Goal: Submit feedback/report problem: Submit feedback/report problem

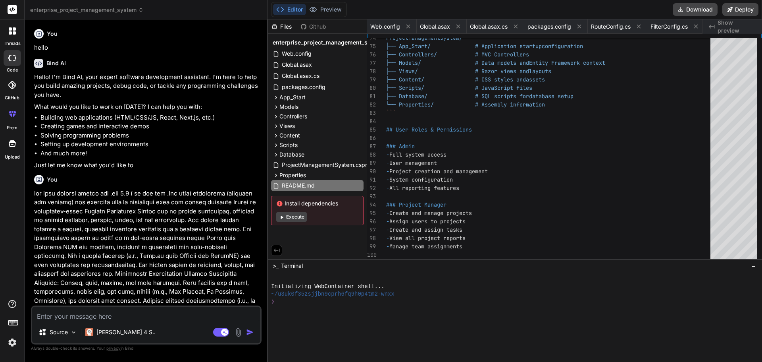
scroll to position [0, 1626]
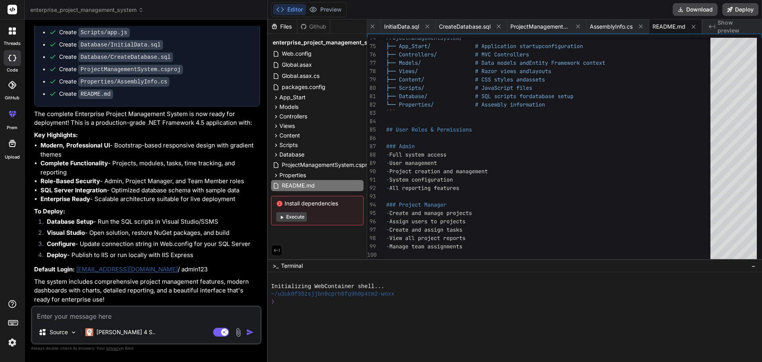
click at [119, 317] on textarea at bounding box center [146, 313] width 228 height 14
type textarea "f"
type textarea "x"
type textarea "fe"
type textarea "x"
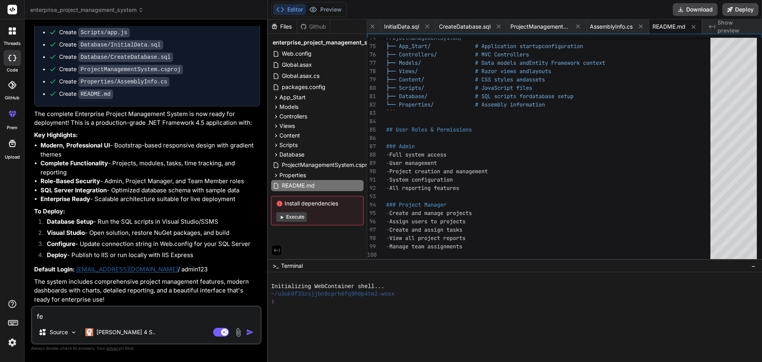
type textarea "few"
type textarea "x"
type textarea "few"
type textarea "x"
type textarea "few e"
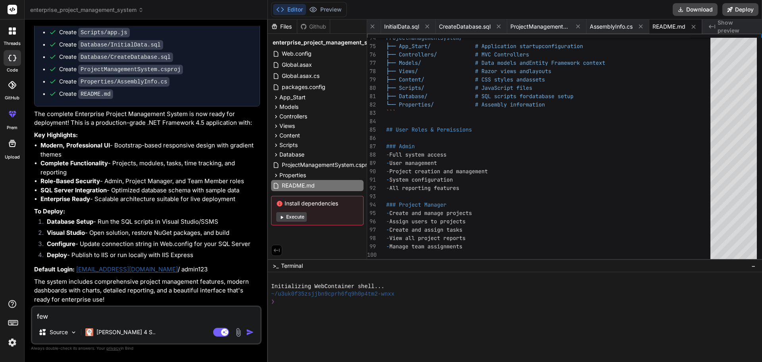
type textarea "x"
type textarea "few er"
type textarea "x"
type textarea "few err"
type textarea "x"
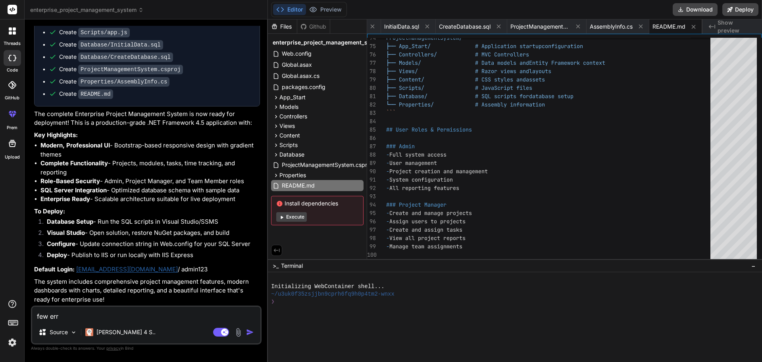
type textarea "few erro"
type textarea "x"
type textarea "few error"
type textarea "x"
type textarea "few error"
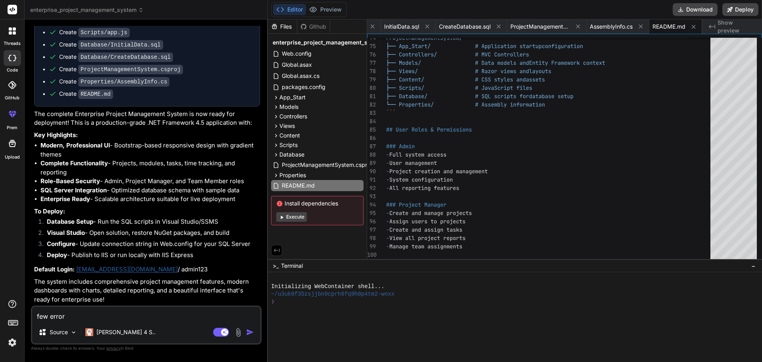
type textarea "x"
type textarea "few error"
type textarea "x"
type textarea "few errors"
type textarea "x"
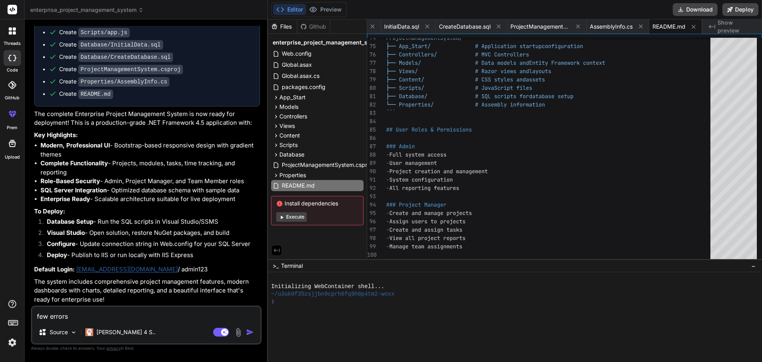
type textarea "few errors"
type textarea "x"
type textarea "few errors w"
type textarea "x"
type textarea "few errors wi"
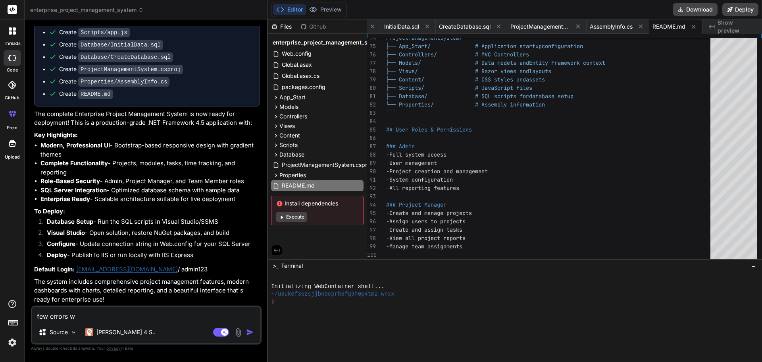
type textarea "x"
type textarea "few errors wit"
type textarea "x"
type textarea "few errors with"
type textarea "x"
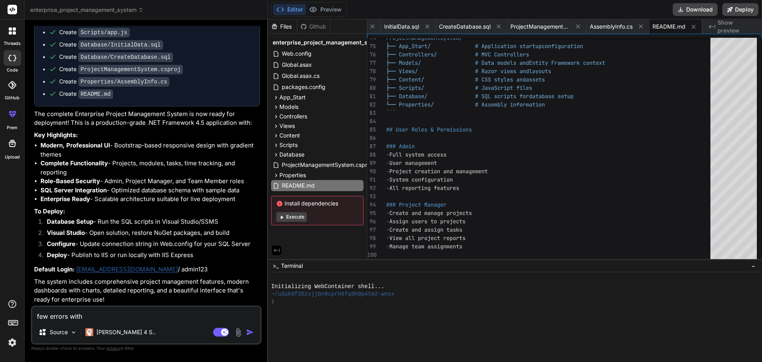
type textarea "few errors with"
type textarea "x"
type textarea "few errors with a"
type textarea "x"
type textarea "few errors with au"
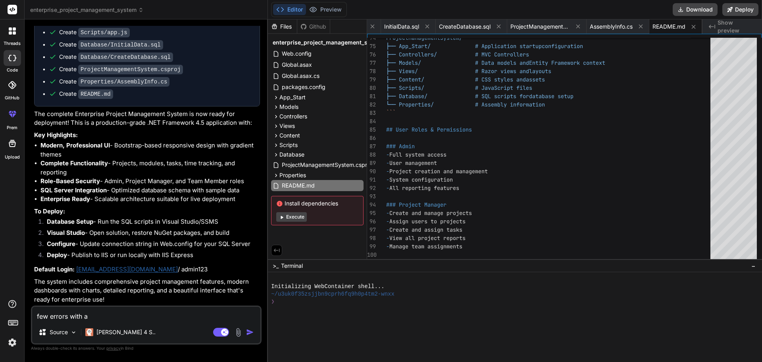
type textarea "x"
type textarea "few errors with aut"
type textarea "x"
type textarea "few errors with auth"
type textarea "x"
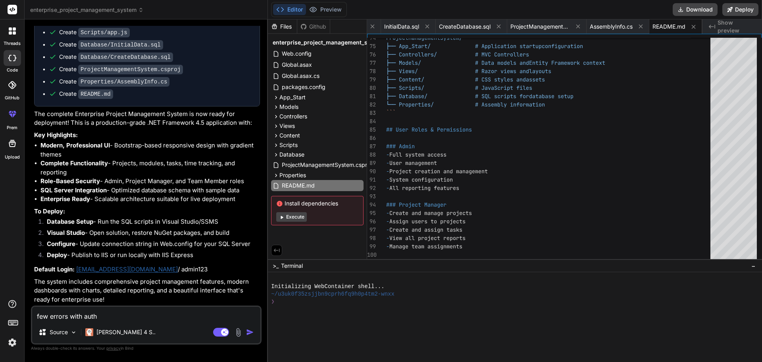
type textarea "few errors with auth"
type textarea "x"
type textarea "few errors with auth a"
type textarea "x"
type textarea "few errors with auth an"
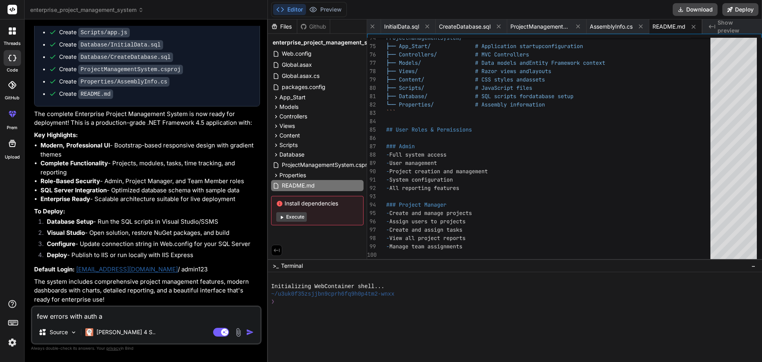
type textarea "x"
type textarea "few errors with auth and"
type textarea "x"
type textarea "few errors with auth and"
type textarea "x"
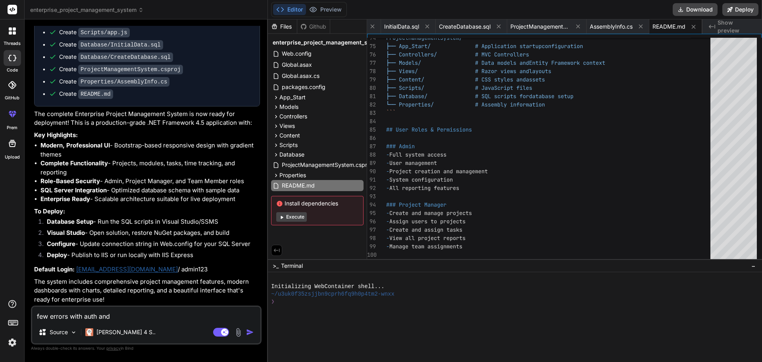
type textarea "few errors with auth and o"
type textarea "x"
type textarea "few errors with auth and ow"
type textarea "x"
type textarea "few errors with auth and [PERSON_NAME]"
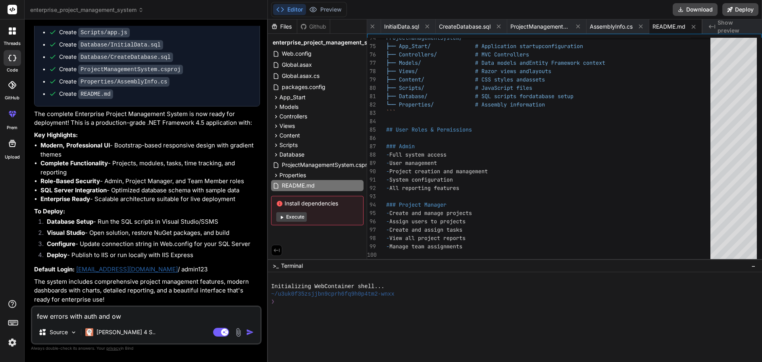
type textarea "x"
type textarea "few errors with auth and [PERSON_NAME]"
type textarea "x"
type textarea "few errors with auth and [PERSON_NAME]"
type textarea "x"
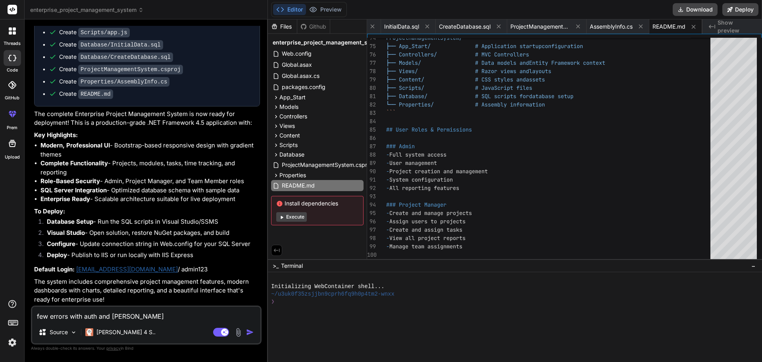
type textarea "few errors with auth and [PERSON_NAME] ,"
type textarea "x"
type textarea "few errors with auth and [PERSON_NAME] ,"
type textarea "x"
type textarea "few errors with auth and [PERSON_NAME] , c"
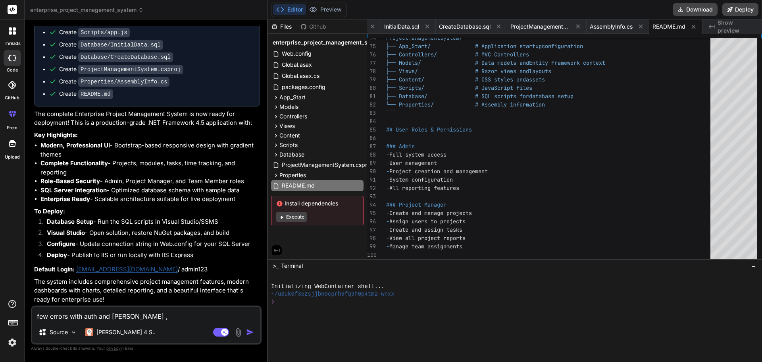
type textarea "x"
type textarea "few errors with [PERSON_NAME] and [PERSON_NAME] , ca"
type textarea "x"
type textarea "few errors with auth and [PERSON_NAME] , can"
type textarea "x"
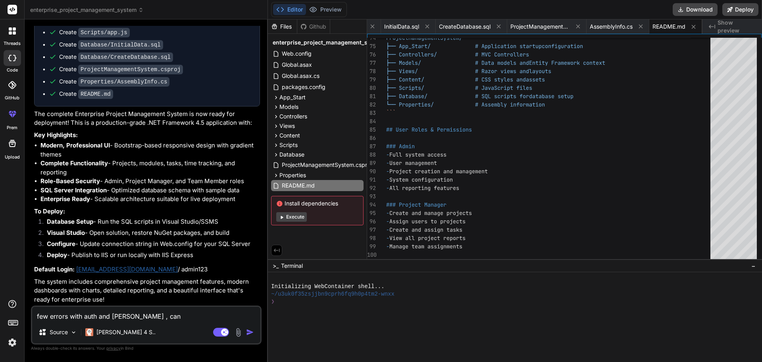
type textarea "few errors with auth and [PERSON_NAME] , can"
type textarea "x"
type textarea "few errors with auth and [PERSON_NAME] , can y"
type textarea "x"
type textarea "few errors with auth and [PERSON_NAME] , can yo"
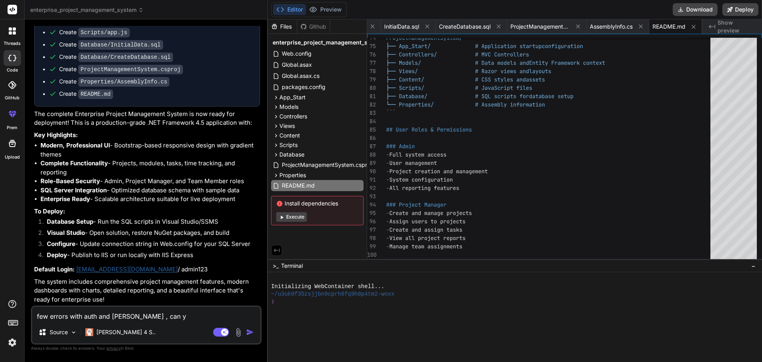
type textarea "x"
type textarea "few errors with auth and [PERSON_NAME] , can you"
type textarea "x"
type textarea "few errors with auth and [PERSON_NAME] , can you"
type textarea "x"
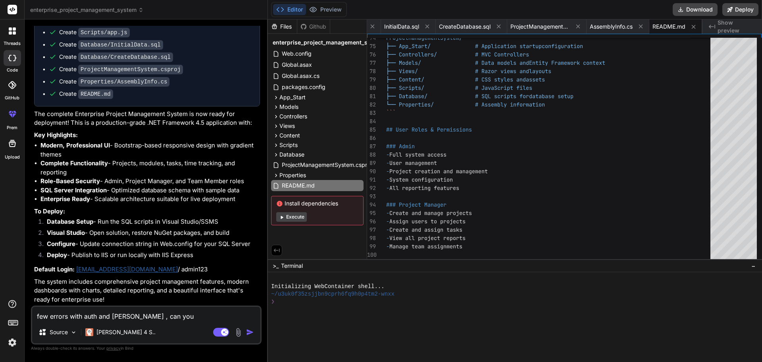
type textarea "few errors with auth and [PERSON_NAME] , can you r"
type textarea "x"
type textarea "few errors with auth and [PERSON_NAME] , can you re"
type textarea "x"
type textarea "few errors with auth and [PERSON_NAME] , can you reb"
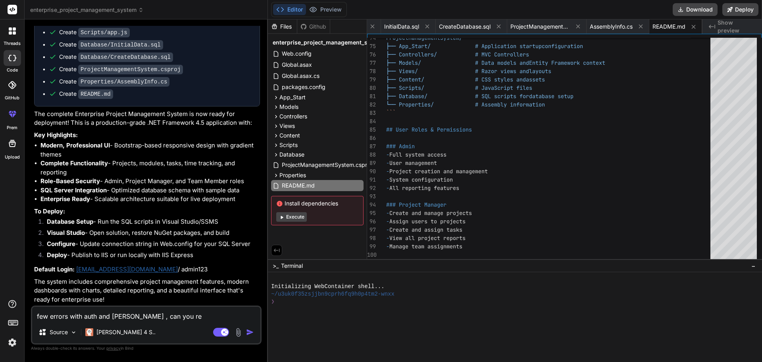
type textarea "x"
type textarea "few errors with auth and [PERSON_NAME] , can you rebu"
type textarea "x"
type textarea "few errors with auth and [PERSON_NAME] , can you rebui"
type textarea "x"
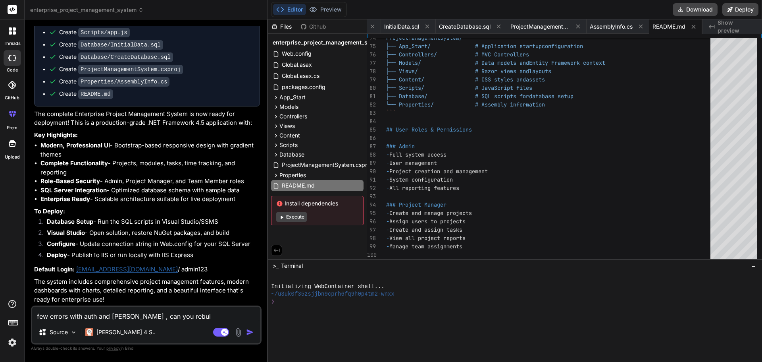
type textarea "few errors with auth and [PERSON_NAME] , can you rebuil"
type textarea "x"
type textarea "few errors with auth and [PERSON_NAME] , can you rebuilt"
type textarea "x"
type textarea "few errors with auth and [PERSON_NAME] , can you rebuilt"
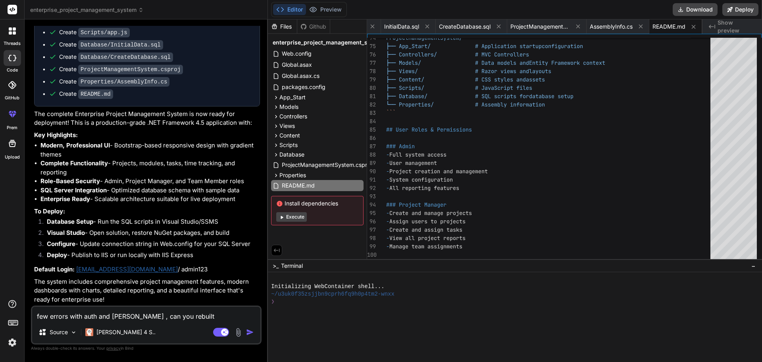
type textarea "x"
type textarea "few errors with auth and [PERSON_NAME] , can you rebuilt t"
type textarea "x"
type textarea "few errors with auth and [PERSON_NAME] , can you rebuilt th"
type textarea "x"
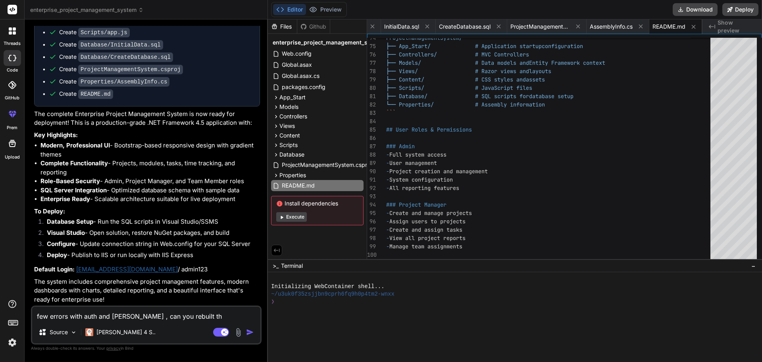
type textarea "few errors with auth and [PERSON_NAME] , can you rebuilt thi"
type textarea "x"
type textarea "few errors with auth and [PERSON_NAME] , can you rebuilt this"
type textarea "x"
type textarea "few errors with auth and [PERSON_NAME] , can you rebuilt this"
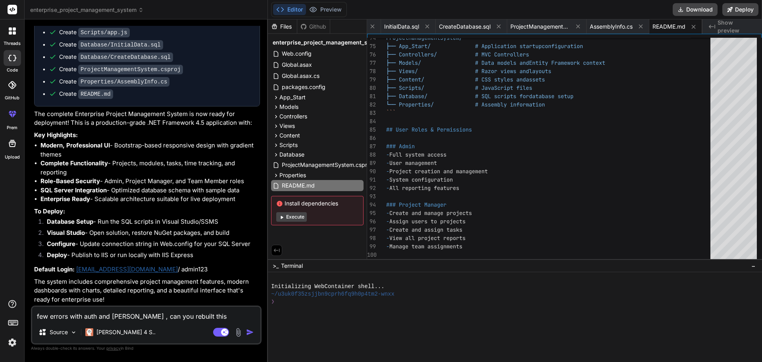
type textarea "x"
type textarea "few errors with auth and [PERSON_NAME] , can you rebuilt this p"
type textarea "x"
type textarea "few errors with auth and [PERSON_NAME] , can you rebuilt this pr"
type textarea "x"
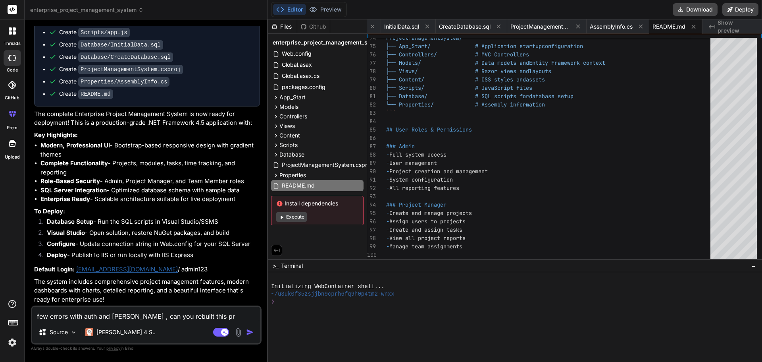
type textarea "few errors with auth and [PERSON_NAME] , can you rebuilt this pro"
type textarea "x"
type textarea "few errors with auth and [PERSON_NAME] , can you rebuilt this proj"
type textarea "x"
type textarea "few errors with auth and [PERSON_NAME] , can you rebuilt this proje"
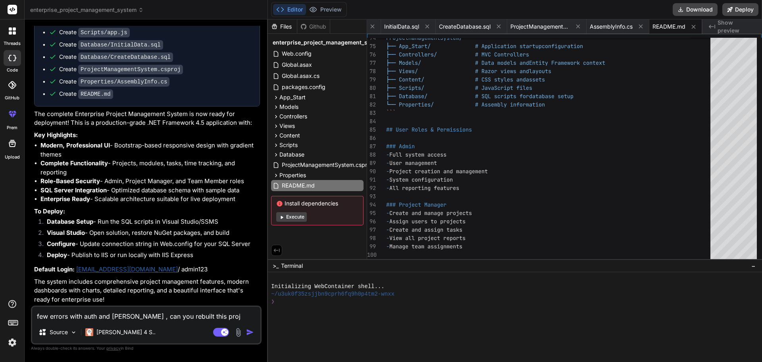
type textarea "x"
type textarea "few errors with auth and [PERSON_NAME] , can you rebuilt this projec"
type textarea "x"
type textarea "few errors with auth and [PERSON_NAME] , can you rebuilt this project"
type textarea "x"
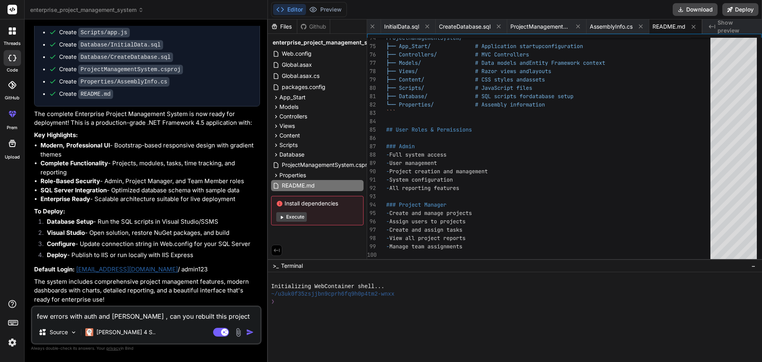
type textarea "few errors with auth and [PERSON_NAME] , can you rebuilt this project"
type textarea "x"
type textarea "few errors with auth and [PERSON_NAME] , can you rebuilt this project ,"
type textarea "x"
type textarea "few errors with auth and [PERSON_NAME] , can you rebuilt this project ,"
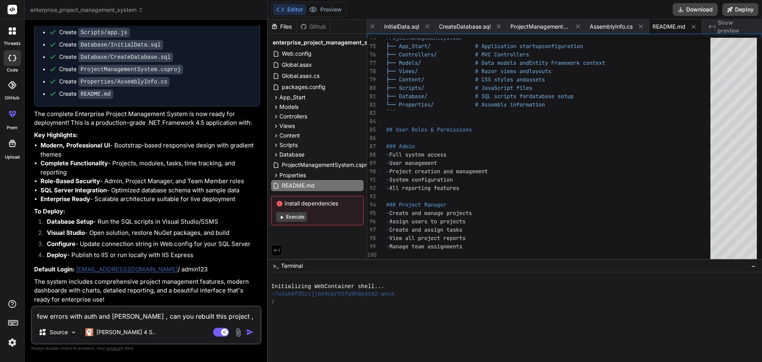
type textarea "x"
type textarea "few errors with auth and [PERSON_NAME] , can you rebuilt this project , u"
type textarea "x"
type textarea "few errors with auth and [PERSON_NAME] , can you rebuilt this project , us"
type textarea "x"
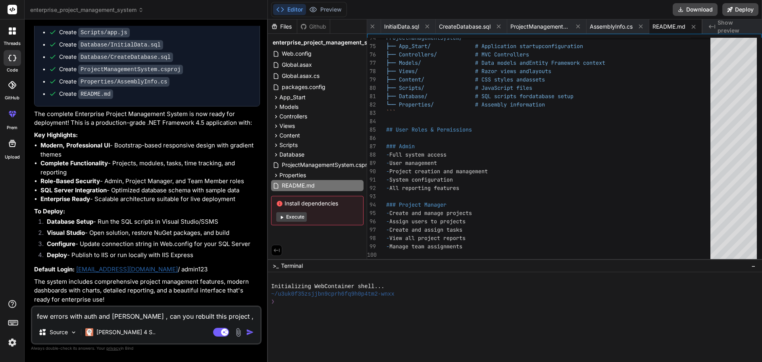
type textarea "few errors with auth and [PERSON_NAME] , can you rebuilt this project , usi"
type textarea "x"
type textarea "few errors with auth and [PERSON_NAME] , can you rebuilt this project , usin"
type textarea "x"
type textarea "few errors with auth and [PERSON_NAME] , can you rebuilt this project , using"
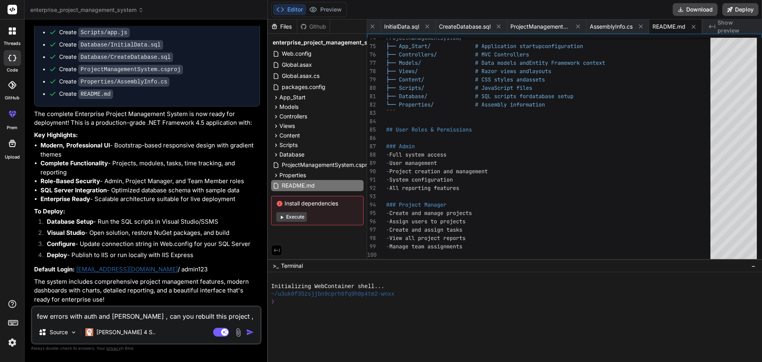
type textarea "x"
type textarea "few errors with auth and [PERSON_NAME] , can you rebuilt this project , using"
type textarea "x"
type textarea "few errors with auth and [PERSON_NAME] , can you rebuilt this project , using s"
type textarea "x"
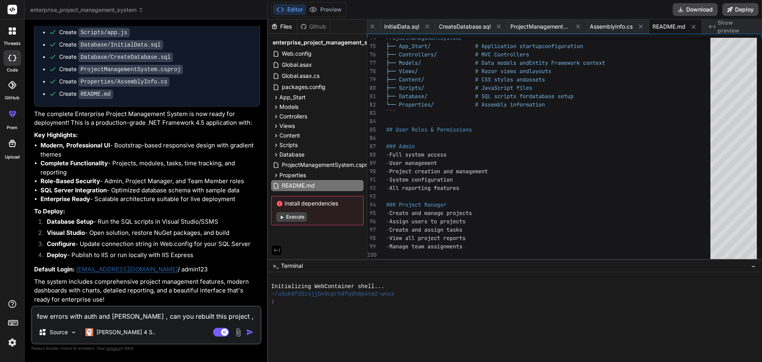
type textarea "few errors with auth and [PERSON_NAME] , can you rebuilt this project , using st"
type textarea "x"
type textarea "few errors with auth and [PERSON_NAME] , can you rebuilt this project , using s…"
type textarea "x"
type textarea "few errors with auth and [PERSON_NAME] , can you rebuilt this project , using s…"
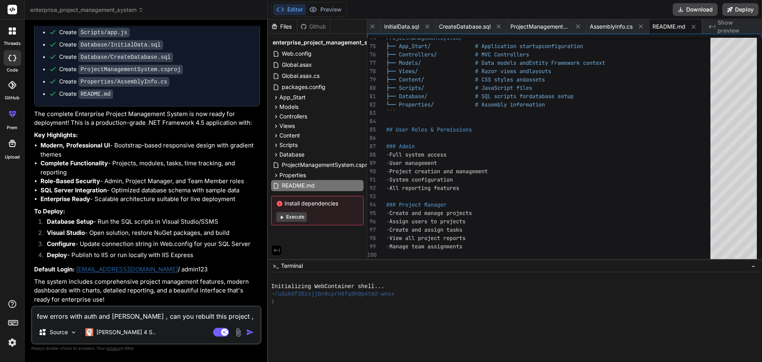
type textarea "x"
type textarea "few errors with auth and [PERSON_NAME] , can you rebuilt this project , using s…"
type textarea "x"
type textarea "few errors with auth and owin , can you rebuilt this project , using stored"
type textarea "x"
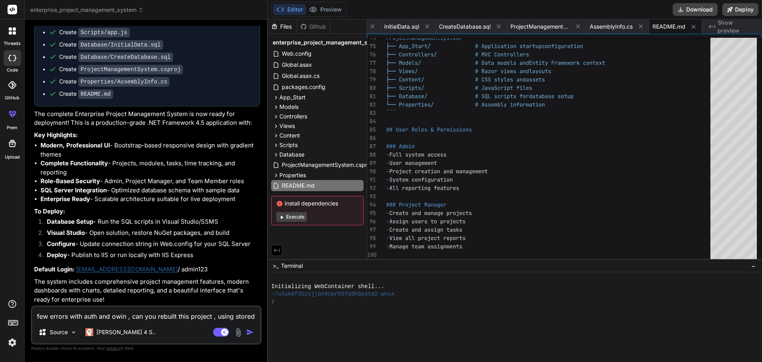
type textarea "few errors with auth and owin , can you rebuilt this project , using stored"
type textarea "x"
type textarea "few errors with auth and [PERSON_NAME] , can you rebuilt this project , using s…"
type textarea "x"
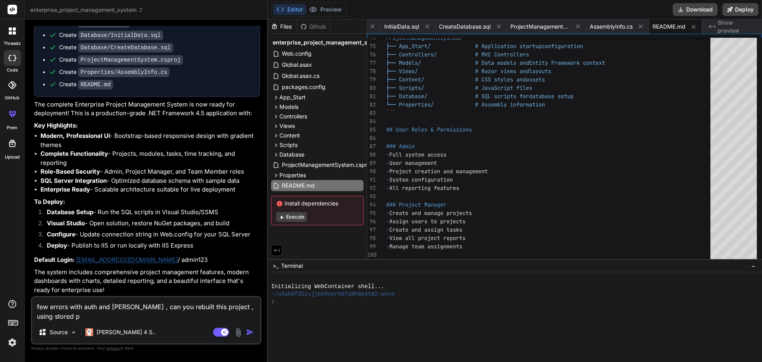
type textarea "few errors with auth and owin , can you rebuilt this project , using stored pr"
type textarea "x"
type textarea "few errors with auth and [PERSON_NAME] , can you rebuilt this project , using s…"
type textarea "x"
type textarea "few errors with auth and [PERSON_NAME] , can you rebuilt this project , using s…"
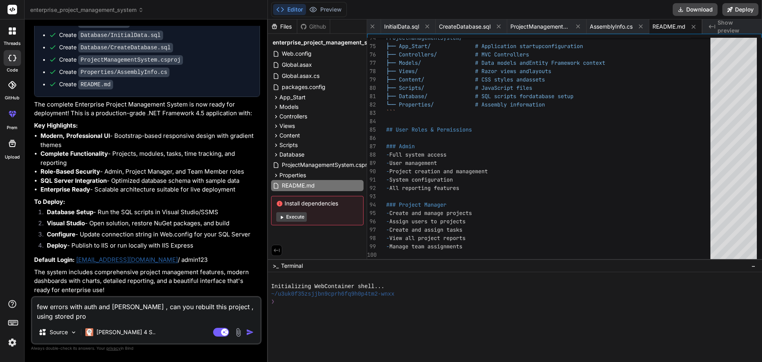
type textarea "x"
type textarea "few errors with auth and [PERSON_NAME] , can you rebuilt this project , using s…"
type textarea "x"
type textarea "few errors with auth and [PERSON_NAME] , can you rebuilt this project , using s…"
type textarea "x"
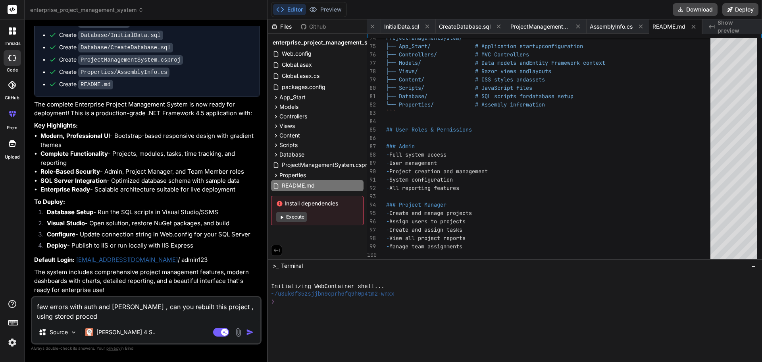
type textarea "few errors with auth and [PERSON_NAME] , can you rebuilt this project , using s…"
type textarea "x"
type textarea "few errors with auth and owin , can you rebuilt this project , using stored pro…"
type textarea "x"
type textarea "few errors with auth and owin , can you rebuilt this project , using stored pro…"
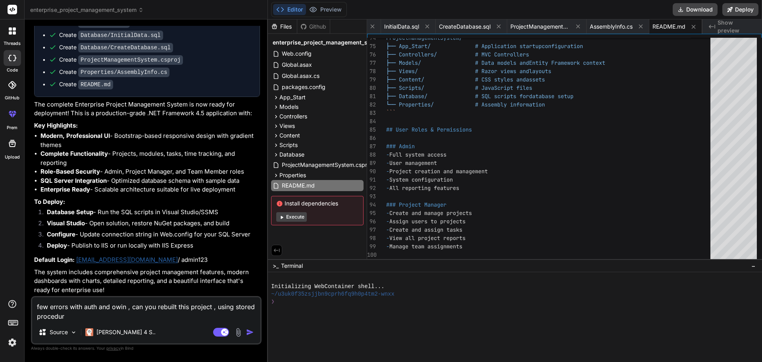
type textarea "x"
type textarea "few errors with auth and owin , can you rebuilt this project , using stored pro…"
type textarea "x"
type textarea "few errors with auth and owin , can you rebuilt this project , using stored pro…"
type textarea "x"
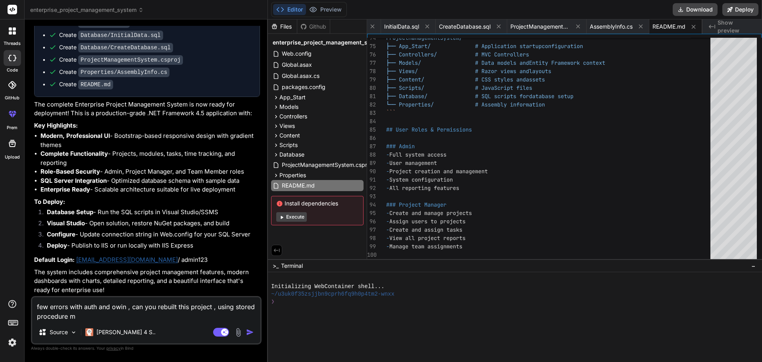
type textarea "few errors with auth and owin , can you rebuilt this project , using stored pro…"
type textarea "x"
type textarea "few errors with auth and owin , can you rebuilt this project , using stored pro…"
type textarea "x"
type textarea "few errors with auth and owin , can you rebuilt this project , using stored pro…"
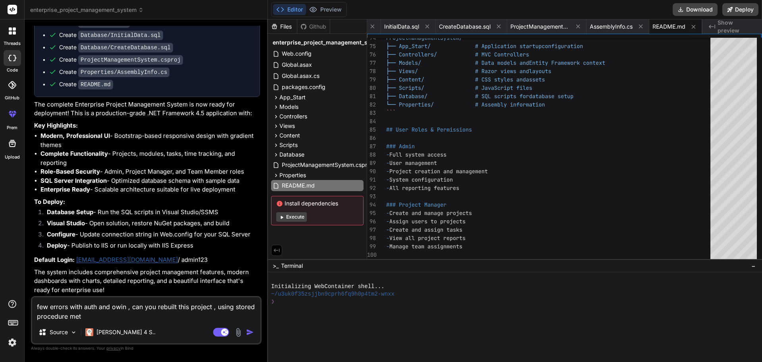
type textarea "x"
type textarea "few errors with auth and owin , can you rebuilt this project , using stored pro…"
type textarea "x"
type textarea "few errors with auth and [PERSON_NAME] , can you rebuilt this project , using s…"
type textarea "x"
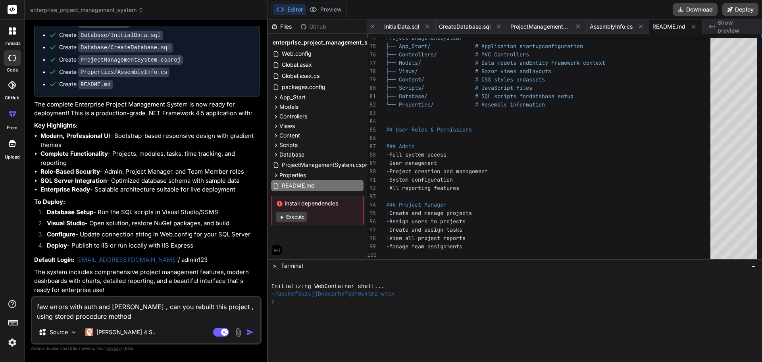
type textarea "few errors with auth and [PERSON_NAME] , can you rebuilt this project , using s…"
type textarea "x"
type textarea "few errors with auth and owin , can you rebuilt this project , using stored pro…"
type textarea "x"
type textarea "few errors with auth and owin , can you rebuilt this project , using stored pro…"
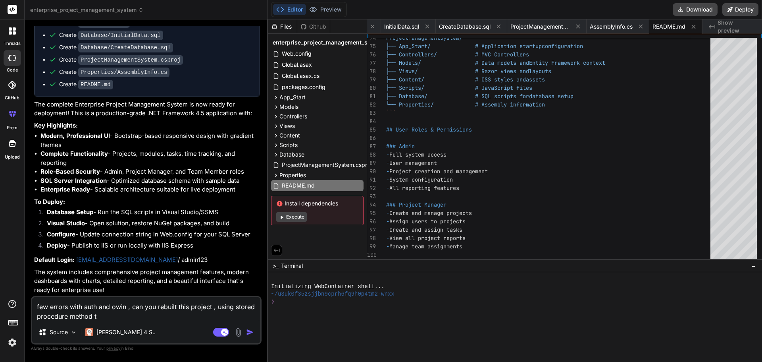
type textarea "x"
type textarea "few errors with auth and [PERSON_NAME] , can you rebuilt this project , using s…"
type textarea "x"
type textarea "few errors with auth and owin , can you rebuilt this project , using stored pro…"
type textarea "x"
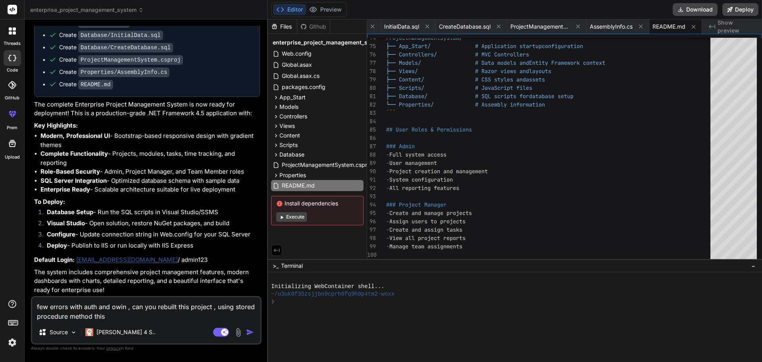
type textarea "few errors with auth and owin , can you rebuilt this project , using stored pro…"
type textarea "x"
click at [127, 306] on textarea "few errors with auth and [PERSON_NAME] , can you rebuilt this project , using s…" at bounding box center [146, 309] width 228 height 24
click at [193, 317] on textarea "few errors with auth and [PERSON_NAME] and dbcontext , can you rebuilt this pro…" at bounding box center [146, 309] width 228 height 24
click at [62, 317] on textarea "few errors with auth and [PERSON_NAME] and dbcontext , can you rebuilt this pro…" at bounding box center [146, 309] width 228 height 24
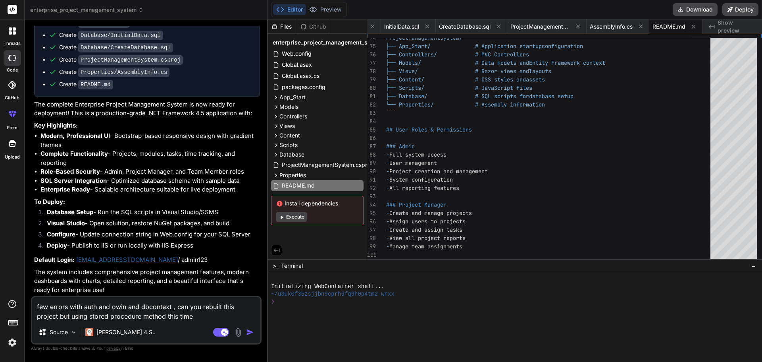
click at [196, 316] on textarea "few errors with auth and owin and dbcontext , can you rebuilt this project but …" at bounding box center [146, 309] width 228 height 24
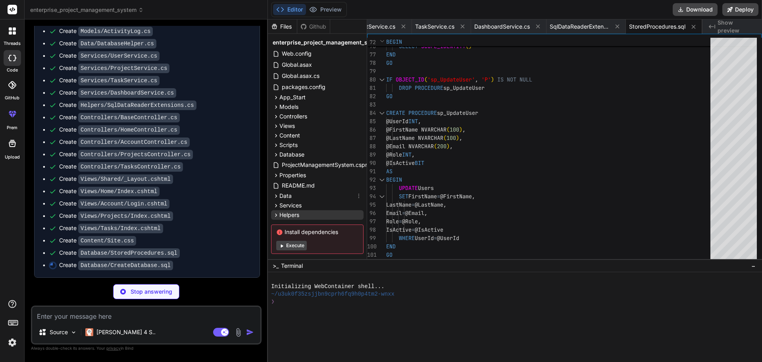
scroll to position [0, 1693]
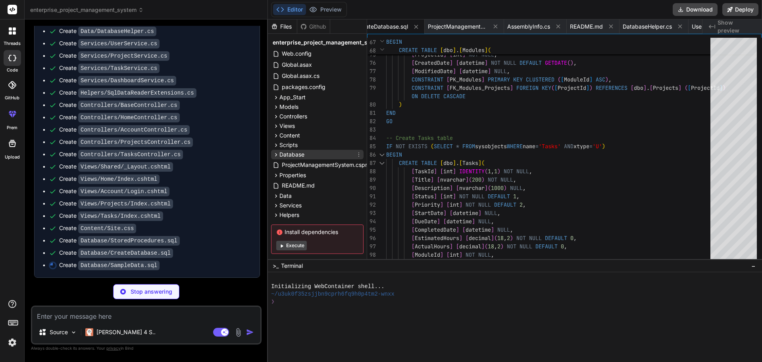
click at [276, 154] on icon at bounding box center [276, 154] width 2 height 3
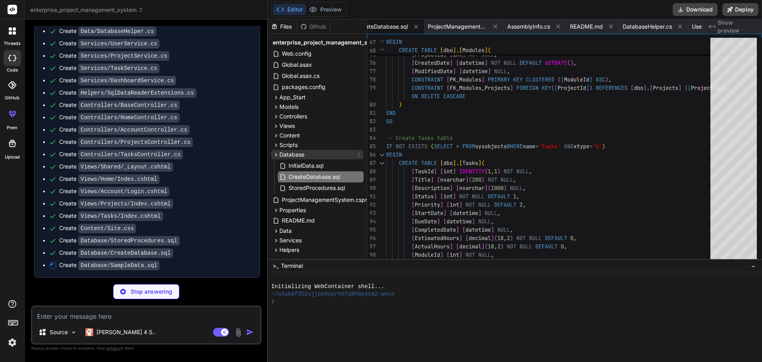
click at [276, 154] on icon at bounding box center [276, 154] width 2 height 3
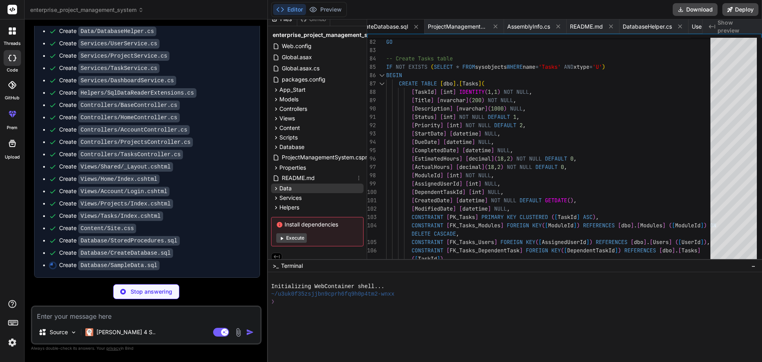
scroll to position [14, 0]
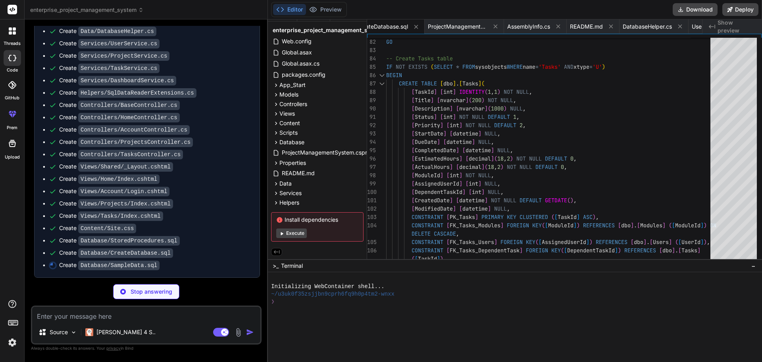
click at [278, 217] on icon at bounding box center [280, 220] width 6 height 6
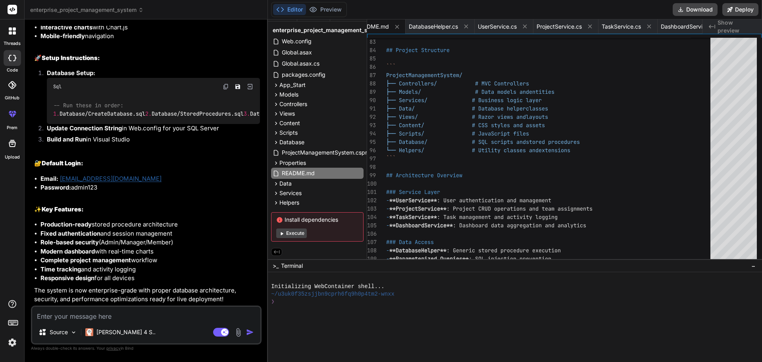
scroll to position [2330, 0]
click at [702, 8] on button "Download" at bounding box center [695, 9] width 45 height 13
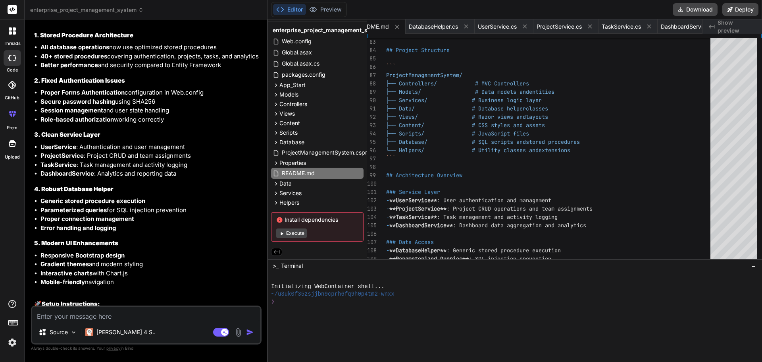
scroll to position [1972, 0]
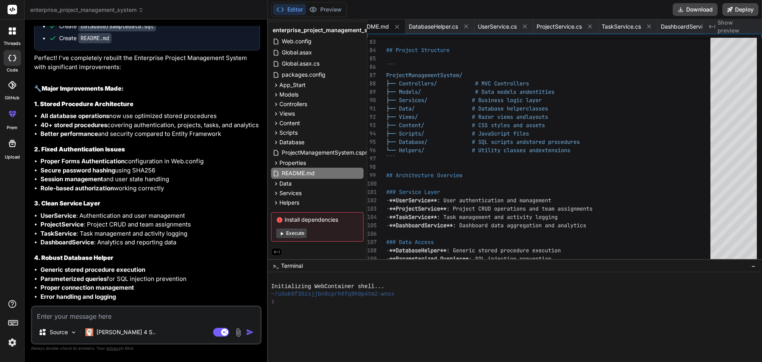
click at [133, 317] on textarea at bounding box center [146, 313] width 228 height 14
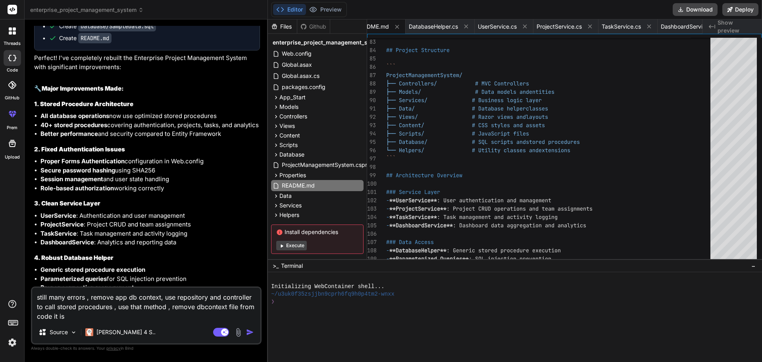
click at [196, 306] on textarea "still many errors , remove app db context, use repository and controller to cal…" at bounding box center [146, 303] width 228 height 33
click at [94, 315] on textarea "still many errors , remove app db context, use repository and controller to cal…" at bounding box center [146, 303] width 228 height 33
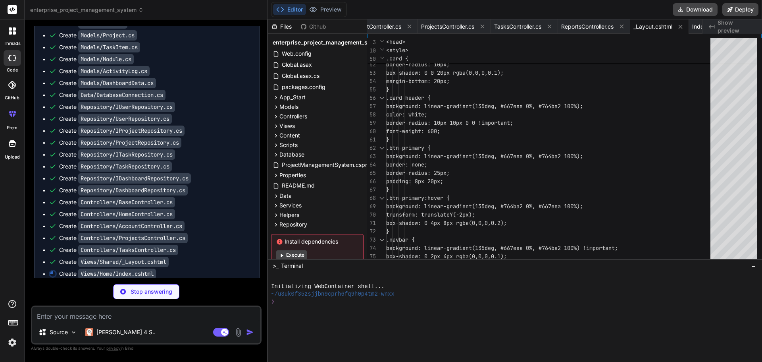
click at [287, 24] on div "Files" at bounding box center [282, 27] width 29 height 8
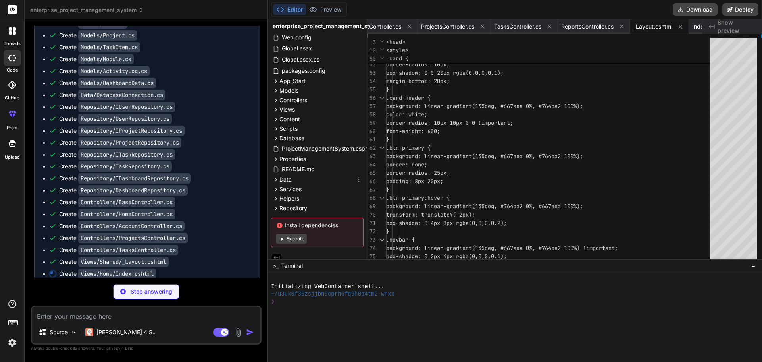
scroll to position [23, 0]
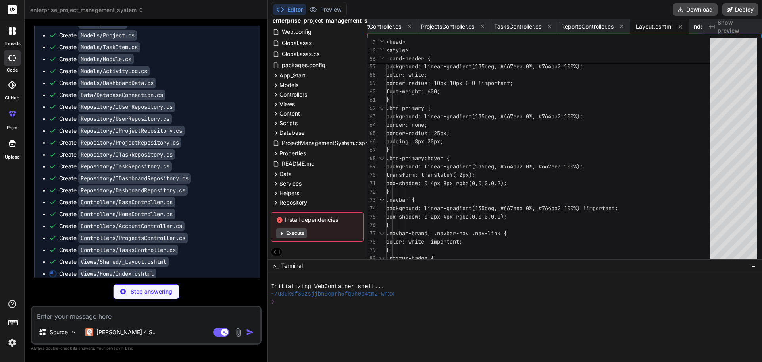
click at [751, 267] on span "−" at bounding box center [753, 266] width 4 height 8
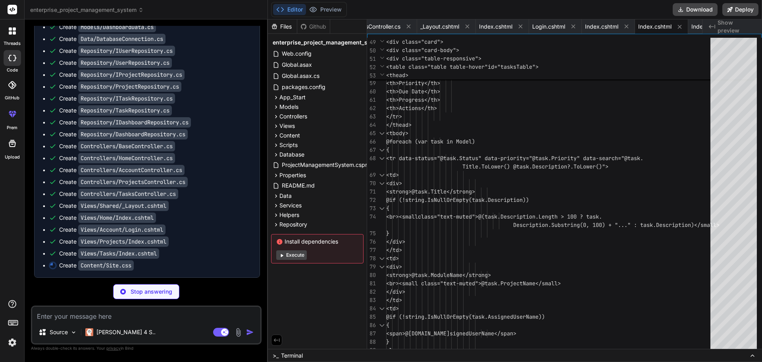
scroll to position [2874, 0]
click at [276, 137] on icon at bounding box center [276, 135] width 7 height 7
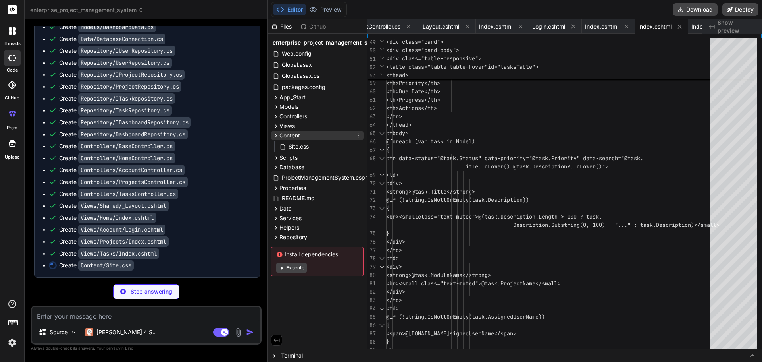
click at [276, 137] on icon at bounding box center [276, 135] width 7 height 7
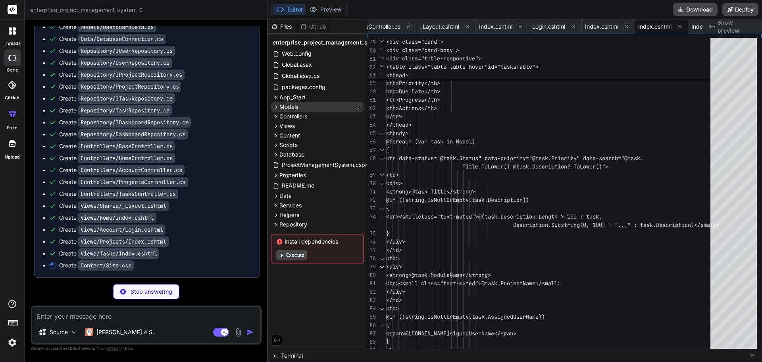
click at [275, 107] on icon at bounding box center [276, 107] width 7 height 7
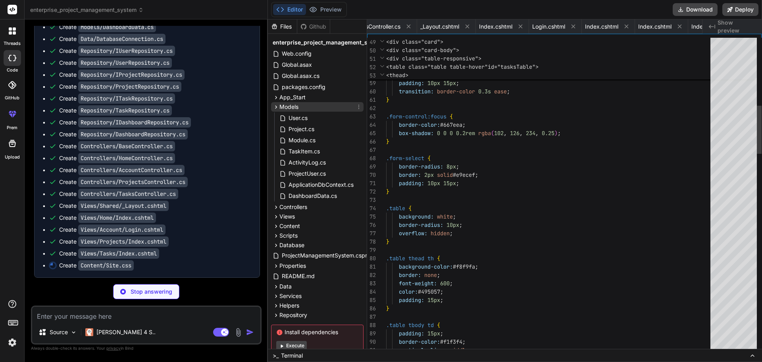
scroll to position [0, 1256]
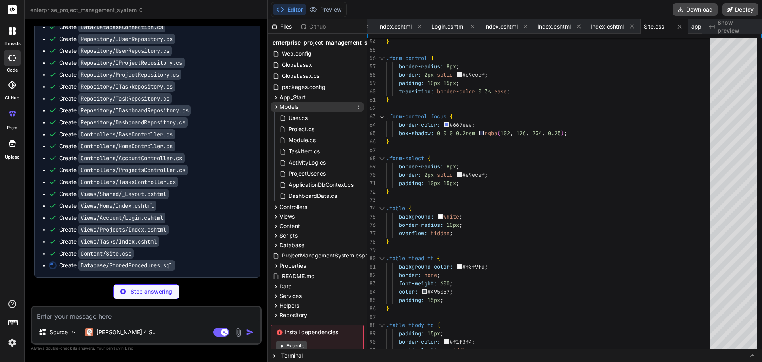
click at [275, 107] on icon at bounding box center [276, 107] width 7 height 7
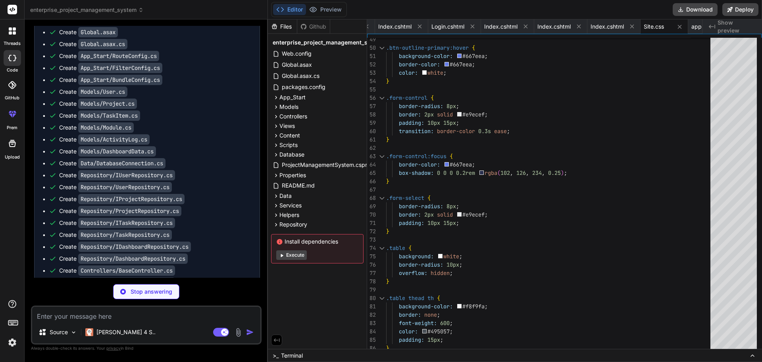
scroll to position [2687, 0]
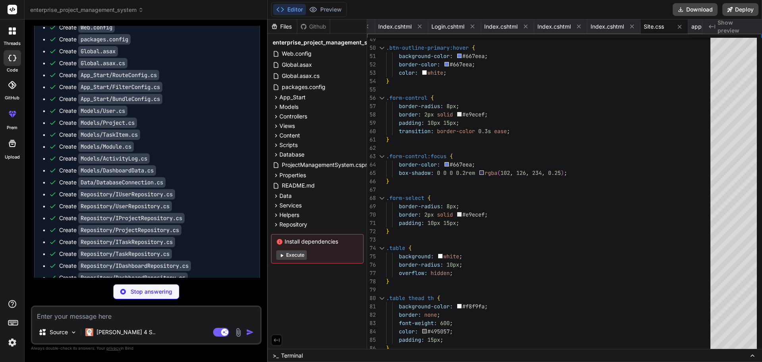
click at [146, 10] on div "Click to open Workbench" at bounding box center [140, 6] width 196 height 6
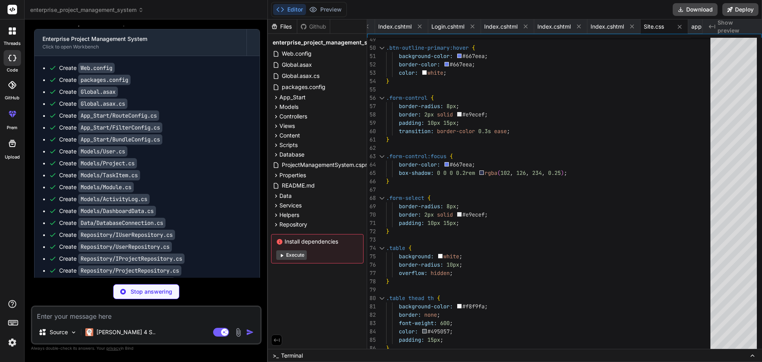
scroll to position [2648, 0]
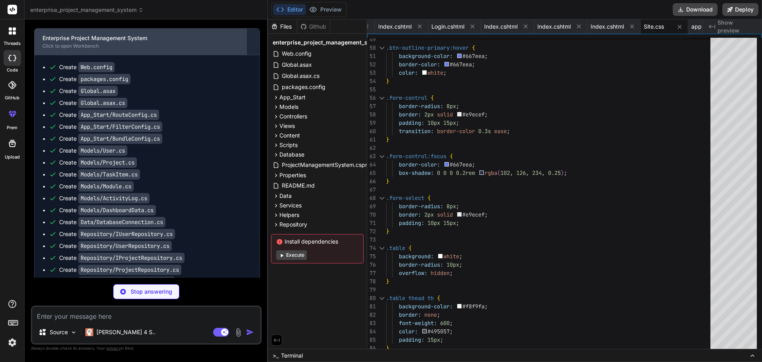
click at [99, 49] on div "Click to open Workbench" at bounding box center [140, 46] width 196 height 6
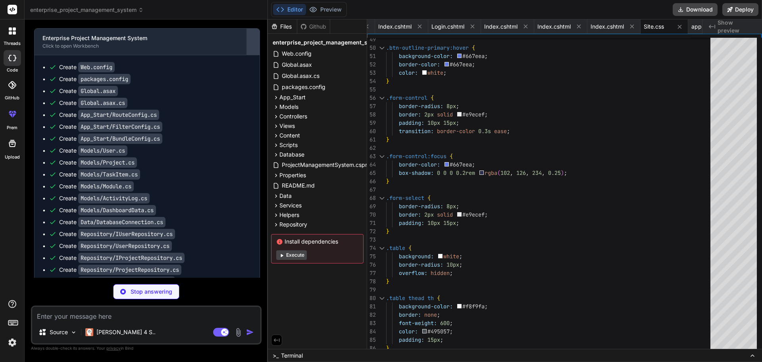
click at [256, 48] on div at bounding box center [253, 41] width 13 height 13
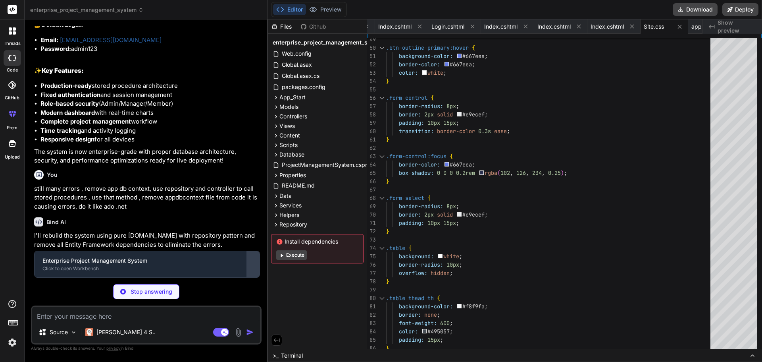
scroll to position [2469, 0]
click at [260, 264] on div "Enterprise Project Management System Click to open Workbench" at bounding box center [147, 263] width 226 height 27
click at [257, 264] on div at bounding box center [253, 264] width 13 height 13
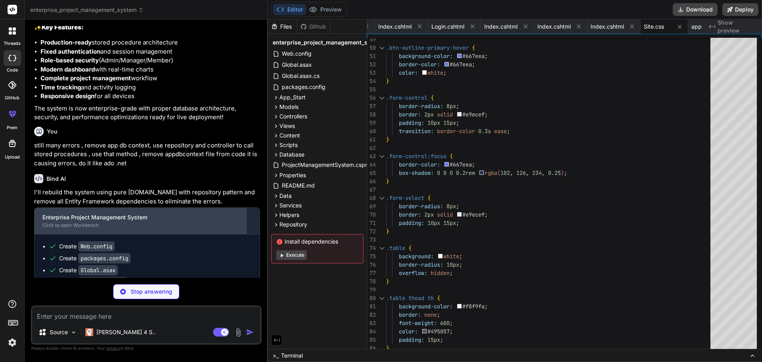
click at [154, 221] on div "Enterprise Project Management System" at bounding box center [140, 217] width 196 height 8
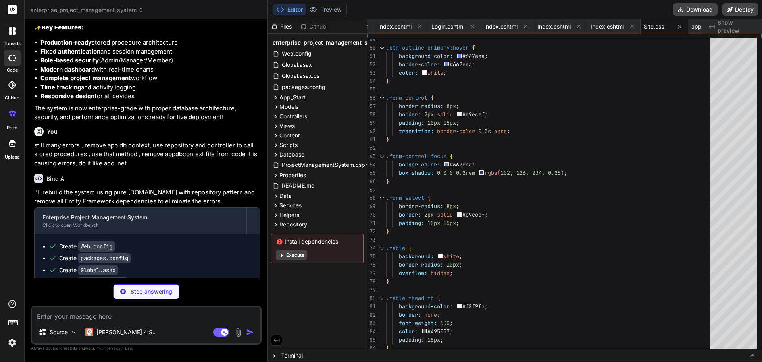
scroll to position [2667, 0]
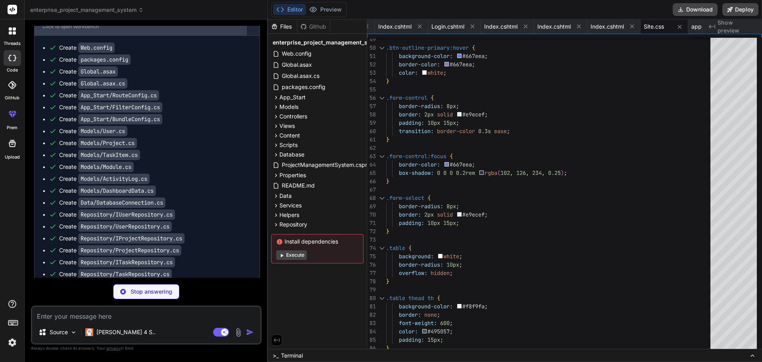
click at [98, 30] on div "Click to open Workbench" at bounding box center [140, 26] width 196 height 6
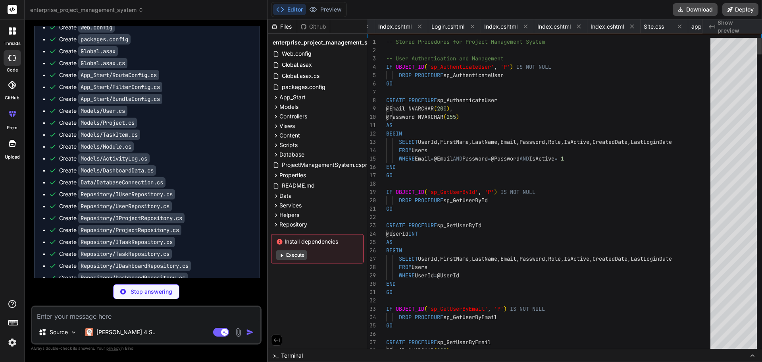
scroll to position [0, 2113]
click at [296, 9] on button "Editor" at bounding box center [289, 9] width 33 height 11
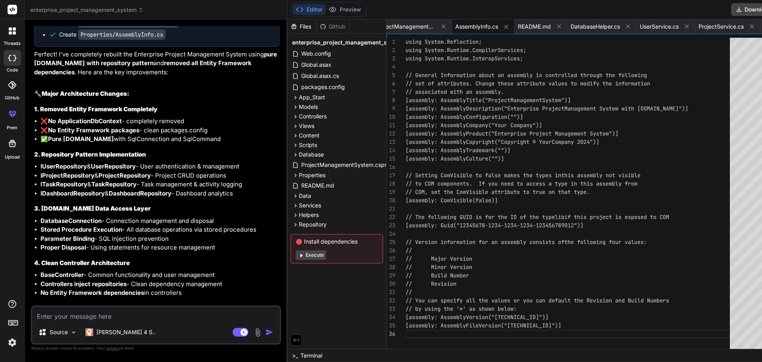
scroll to position [3019, 0]
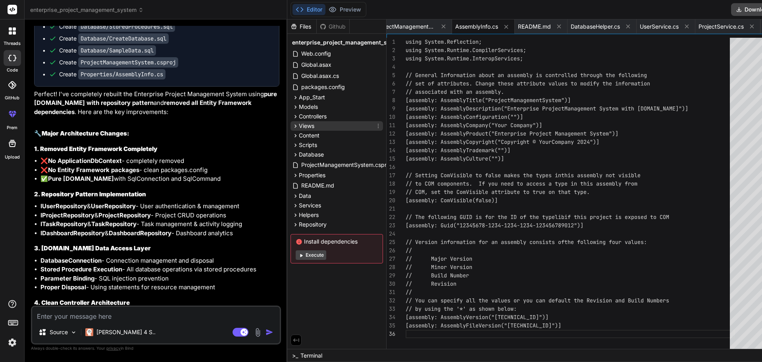
click at [292, 126] on icon at bounding box center [295, 126] width 7 height 7
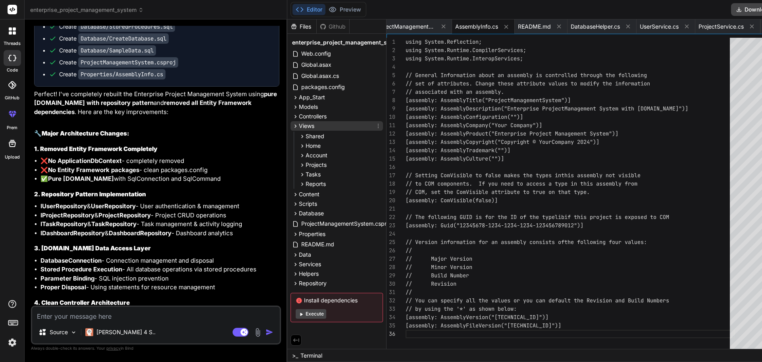
click at [292, 126] on icon at bounding box center [295, 126] width 7 height 7
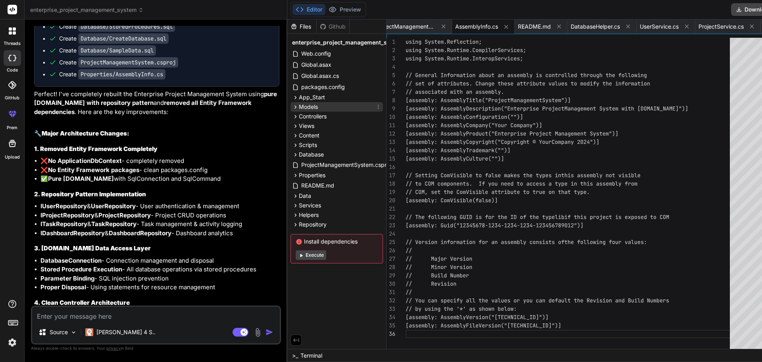
click at [292, 107] on icon at bounding box center [295, 107] width 7 height 7
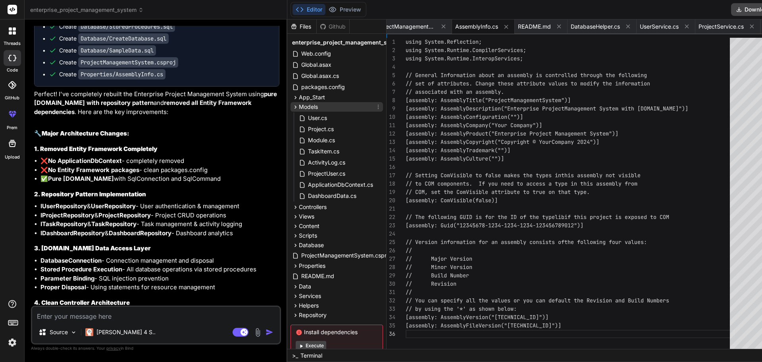
click at [292, 108] on icon at bounding box center [295, 107] width 7 height 7
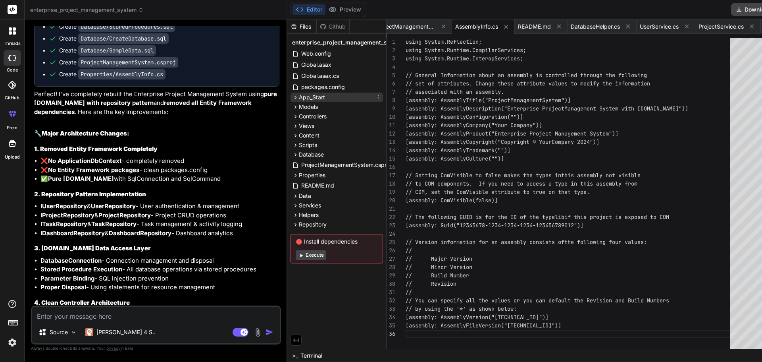
click at [294, 98] on icon at bounding box center [295, 97] width 2 height 3
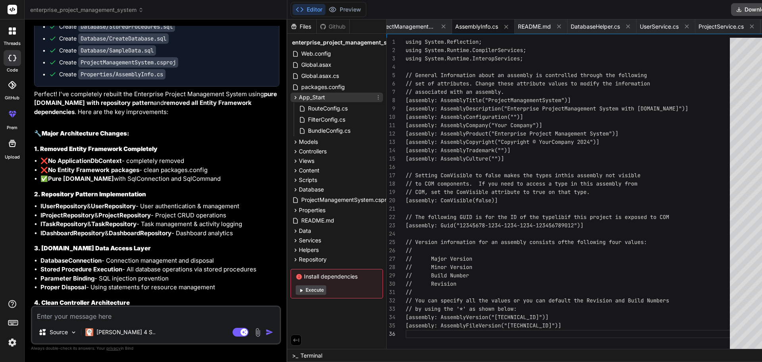
click at [294, 98] on icon at bounding box center [295, 97] width 2 height 3
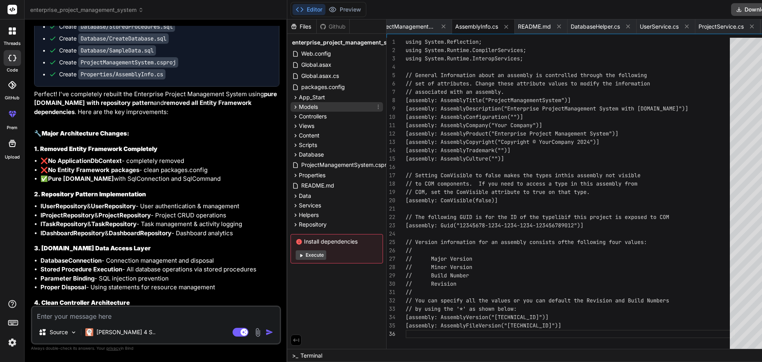
click at [292, 108] on icon at bounding box center [295, 107] width 7 height 7
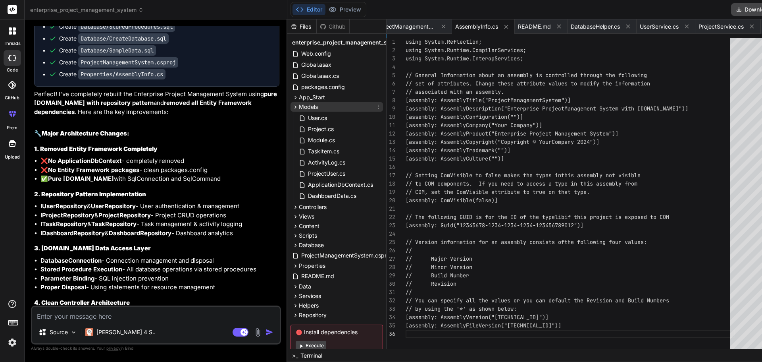
click at [292, 108] on icon at bounding box center [295, 107] width 7 height 7
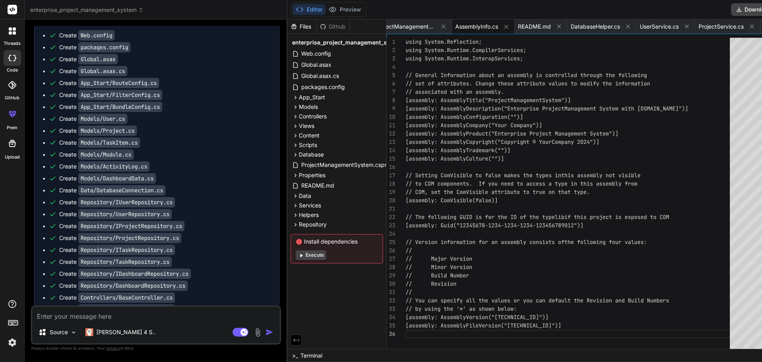
scroll to position [2542, 0]
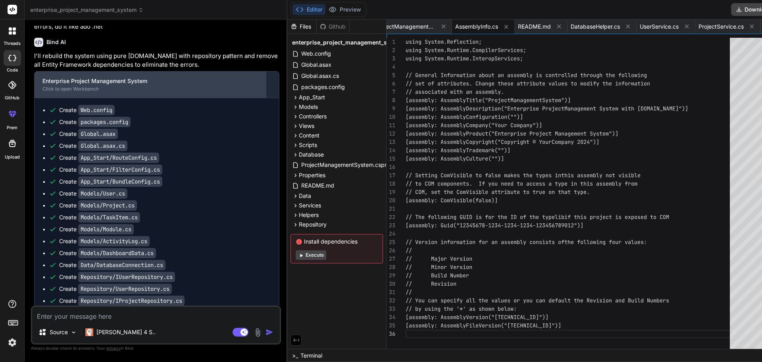
click at [144, 85] on div "Enterprise Project Management System" at bounding box center [150, 81] width 216 height 8
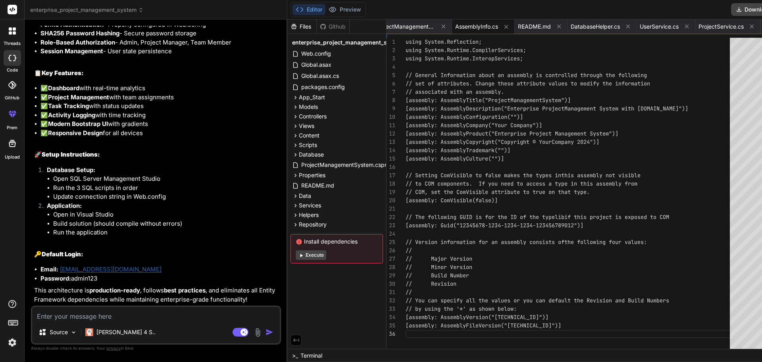
scroll to position [3574, 0]
click at [317, 27] on div "Github" at bounding box center [333, 27] width 33 height 8
click at [289, 27] on div "Files" at bounding box center [301, 27] width 29 height 8
click at [335, 44] on span "enterprise_project_management_system" at bounding box center [348, 42] width 112 height 8
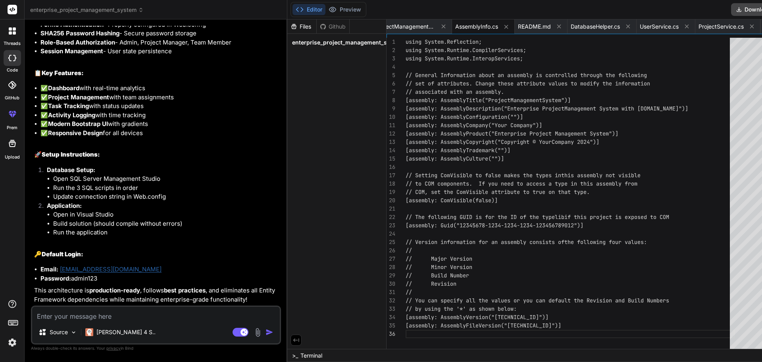
click at [335, 44] on span "enterprise_project_management_system" at bounding box center [348, 42] width 112 height 8
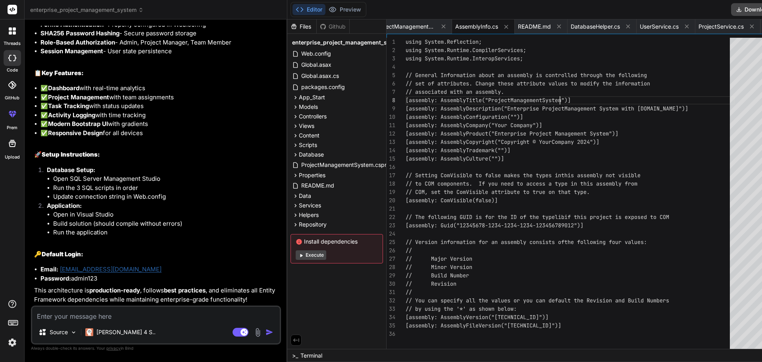
scroll to position [0, 0]
drag, startPoint x: 336, startPoint y: 47, endPoint x: 580, endPoint y: 96, distance: 248.9
click at [580, 96] on div "// Major Version // Version information for an assembly consists of the followi…" at bounding box center [570, 195] width 329 height 315
click at [292, 341] on icon at bounding box center [295, 339] width 7 height 7
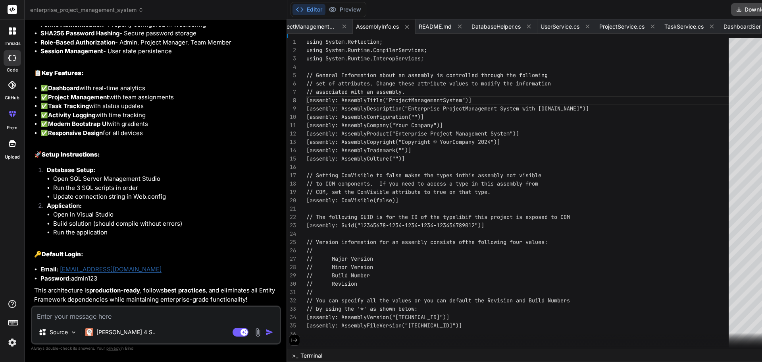
click at [291, 341] on icon at bounding box center [294, 339] width 7 height 7
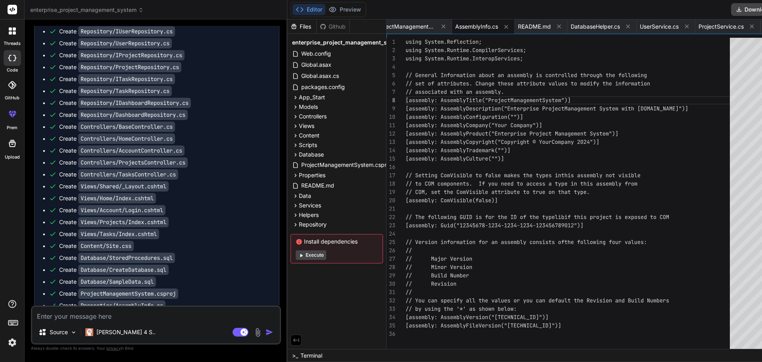
scroll to position [2781, 0]
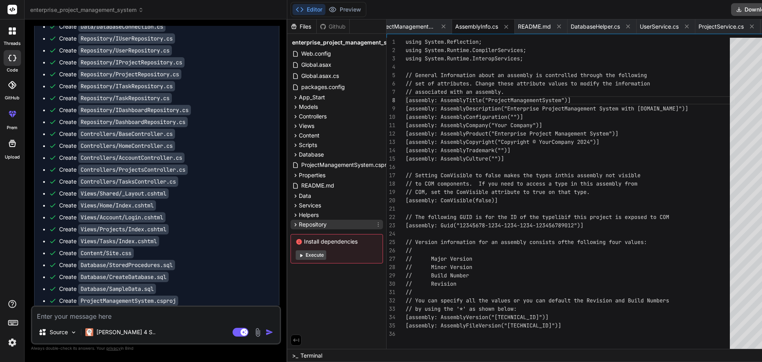
click at [294, 225] on icon at bounding box center [295, 224] width 2 height 3
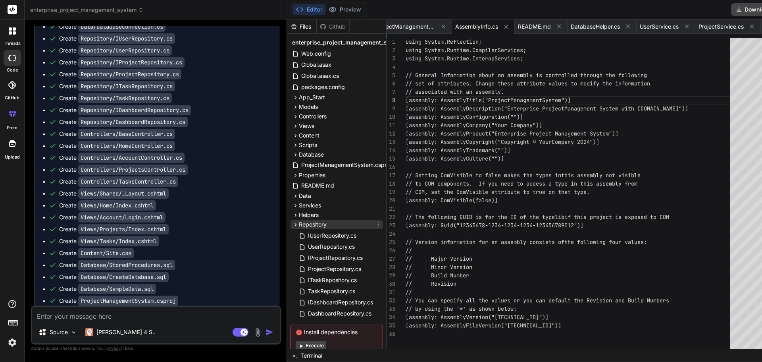
click at [294, 225] on icon at bounding box center [295, 224] width 2 height 3
